Goal: Check status: Check status

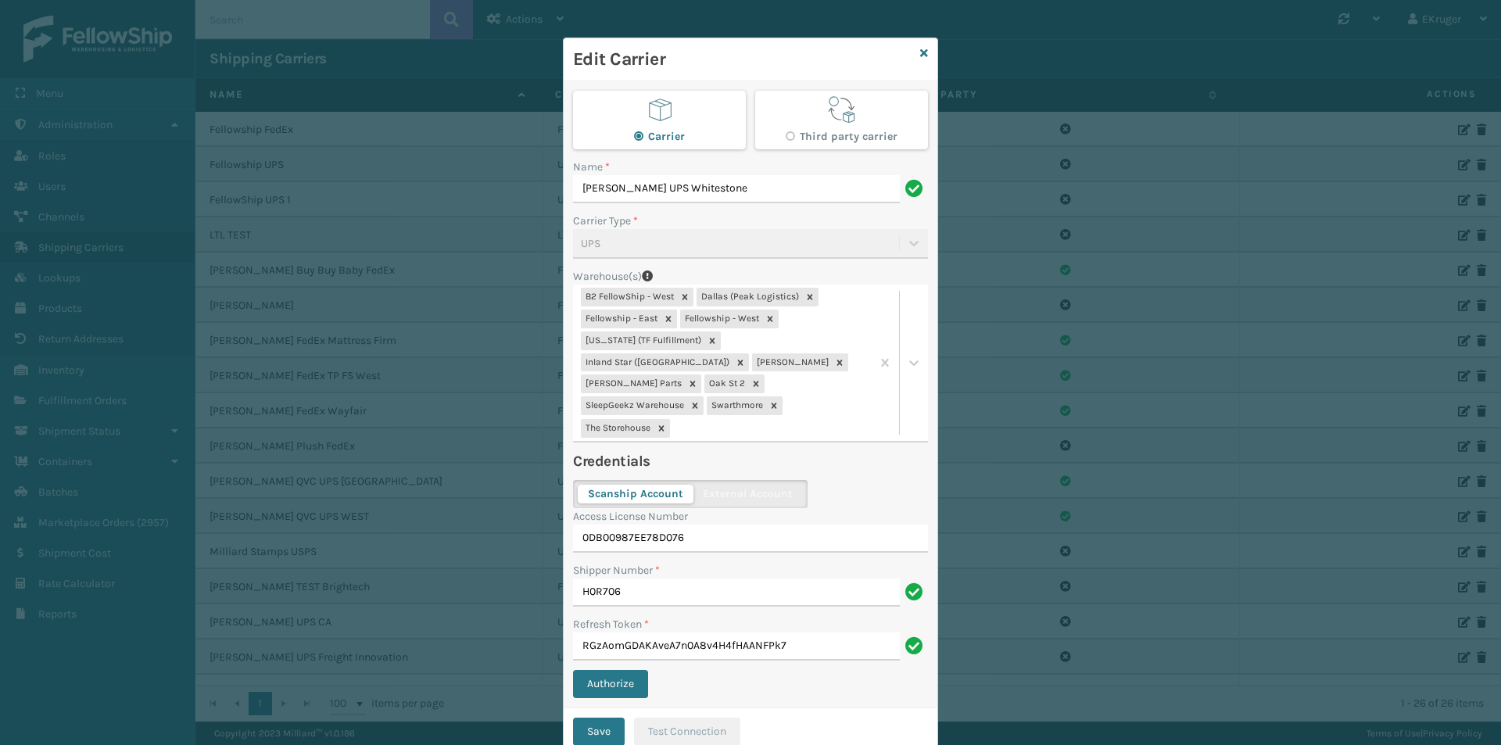
scroll to position [302, 0]
click at [920, 54] on icon at bounding box center [924, 53] width 8 height 11
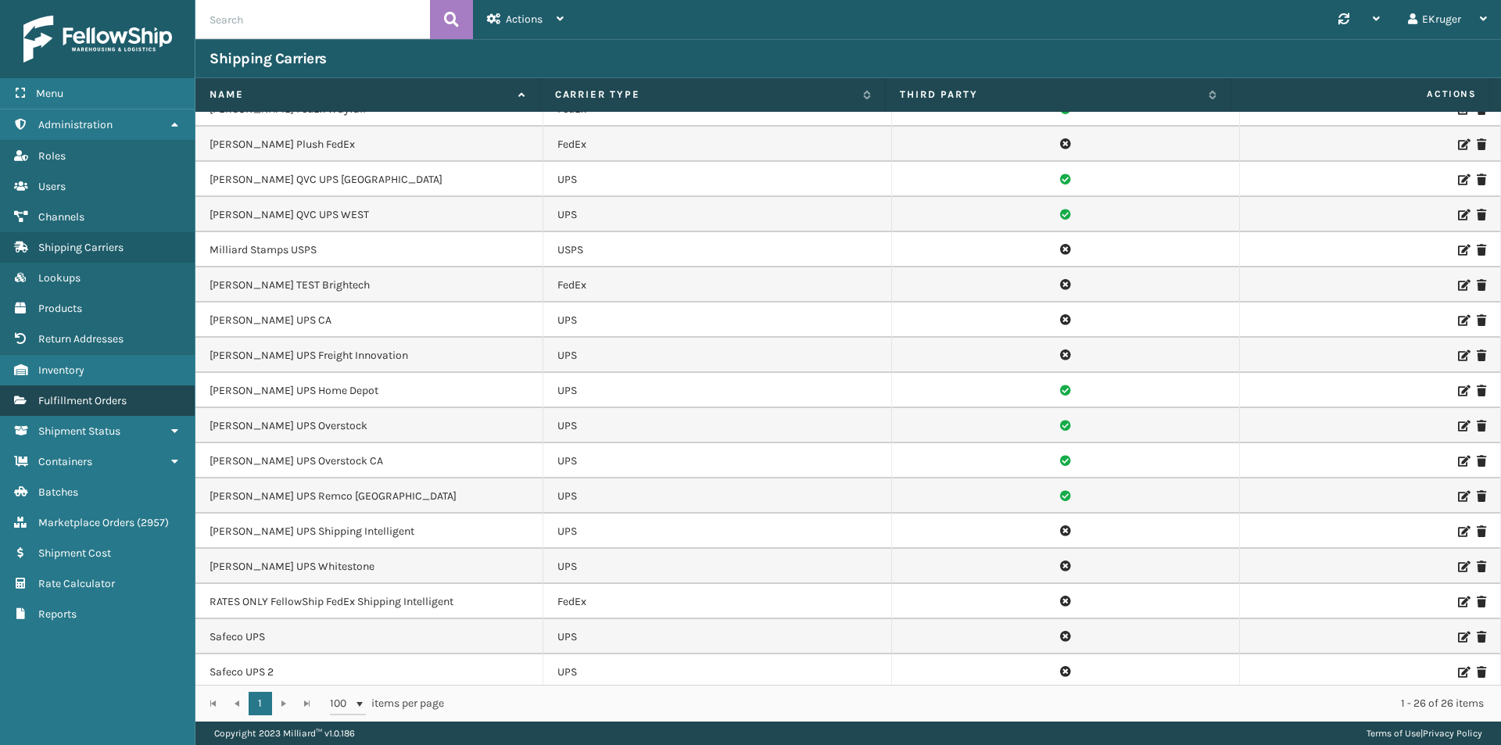
click at [63, 403] on span "Fulfillment Orders" at bounding box center [82, 400] width 88 height 13
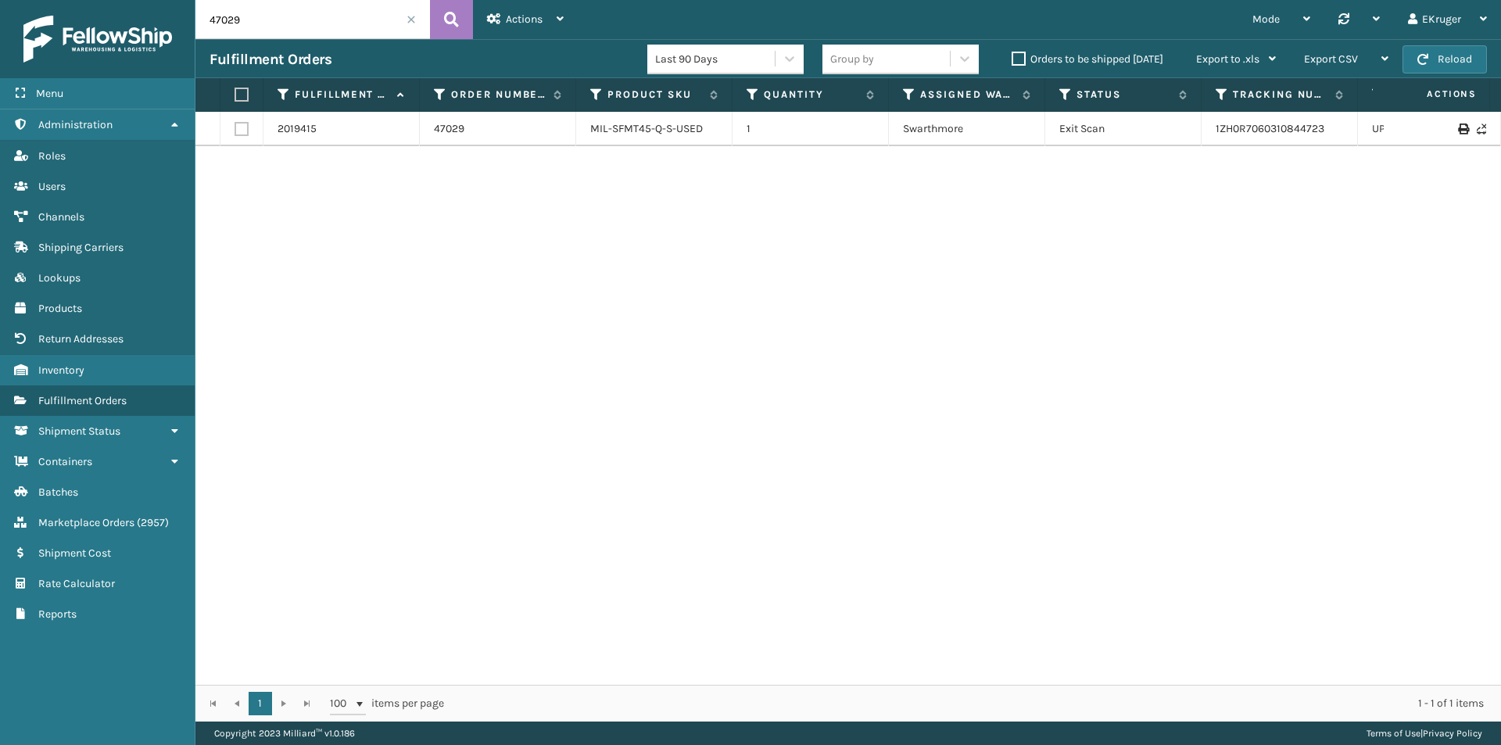
click at [256, 23] on input "47029" at bounding box center [312, 19] width 235 height 39
type input "47039"
click at [1274, 130] on link "1ZH0R7060301432711" at bounding box center [1267, 128] width 103 height 13
